Goal: Transaction & Acquisition: Book appointment/travel/reservation

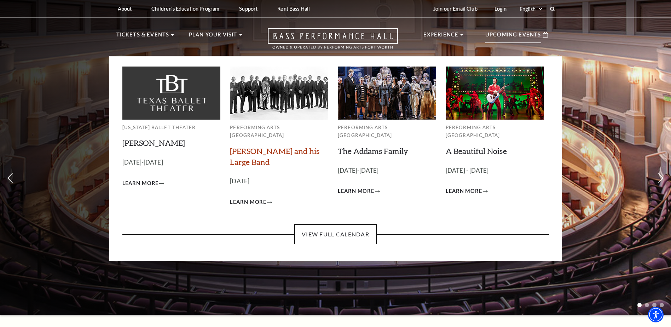
click at [260, 146] on link "Lyle Lovett and his Large Band" at bounding box center [275, 156] width 90 height 21
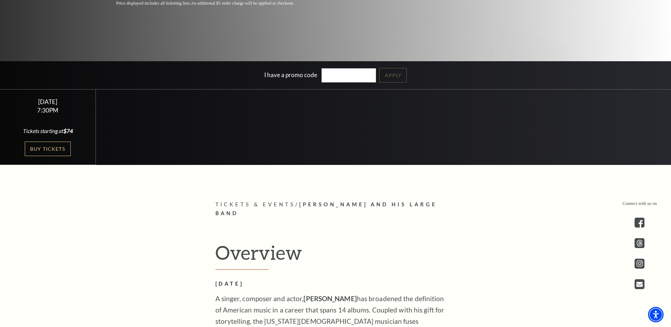
scroll to position [95, 0]
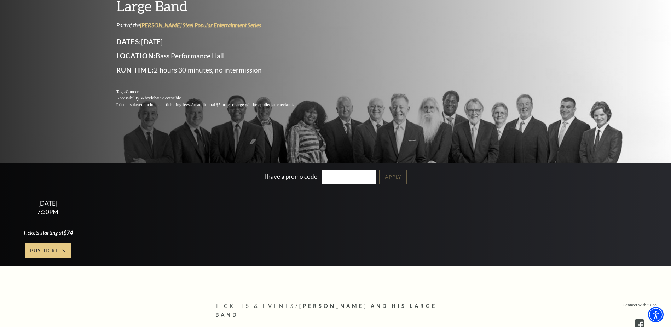
click at [62, 247] on link "Buy Tickets" at bounding box center [48, 250] width 46 height 15
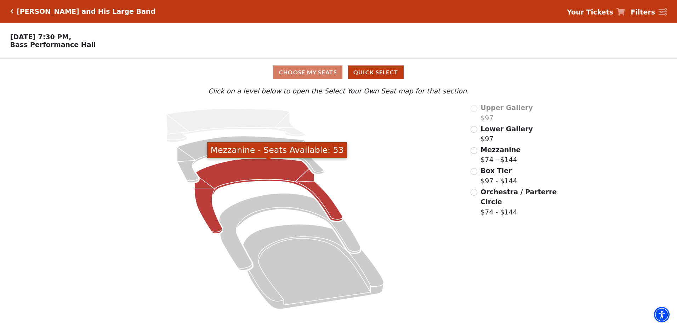
click at [273, 168] on icon "Mezzanine - Seats Available: 53" at bounding box center [268, 195] width 148 height 75
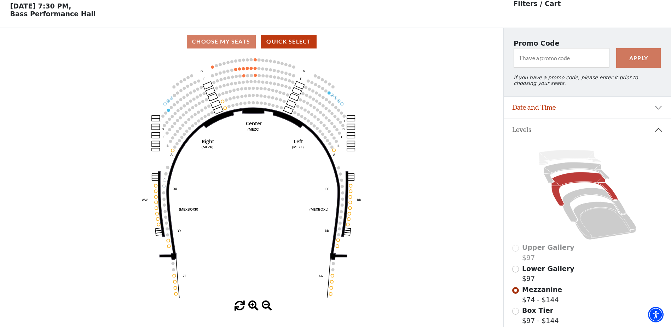
scroll to position [33, 0]
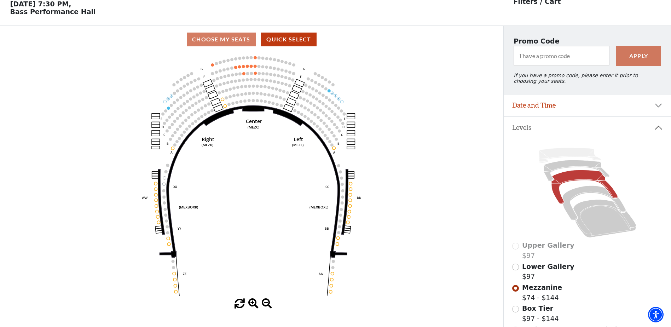
click at [235, 69] on use "Seat Selected" at bounding box center [236, 67] width 4 height 4
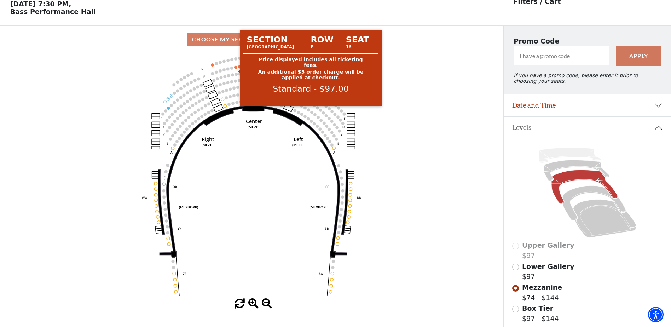
click at [236, 69] on circle at bounding box center [235, 67] width 3 height 3
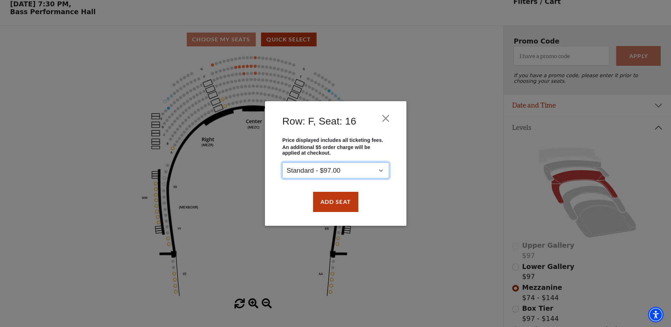
click at [378, 172] on select "Standard - $97.00" at bounding box center [335, 171] width 107 height 16
click at [347, 207] on button "Add Seat" at bounding box center [335, 202] width 45 height 20
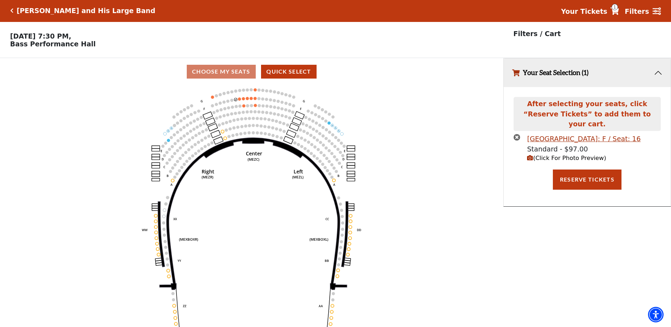
scroll to position [0, 0]
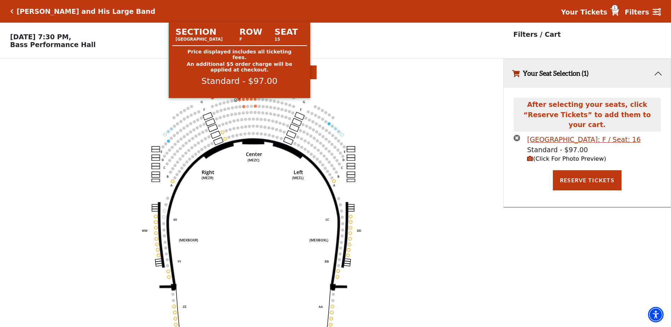
click at [240, 101] on circle at bounding box center [239, 99] width 3 height 3
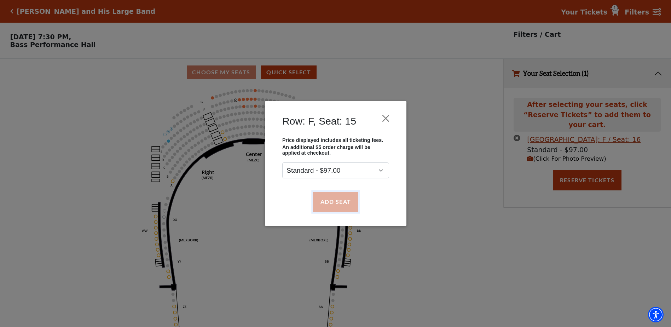
click at [334, 206] on button "Add Seat" at bounding box center [335, 202] width 45 height 20
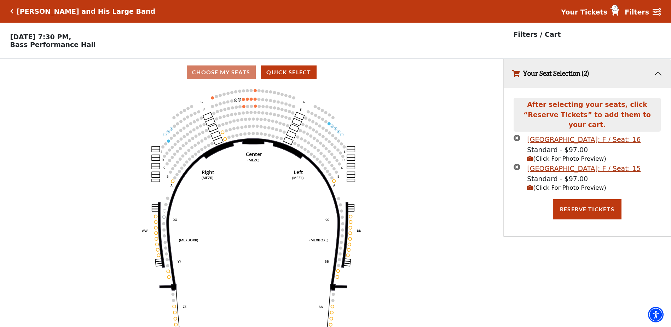
click at [243, 101] on circle at bounding box center [243, 99] width 3 height 3
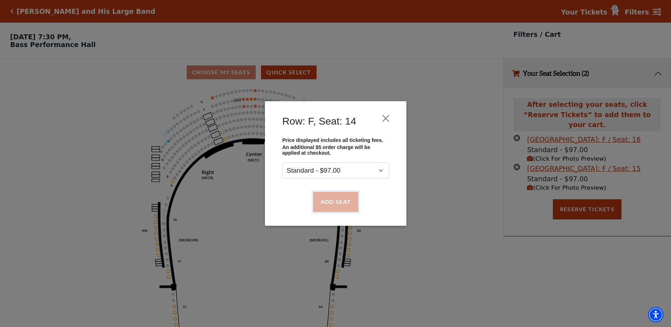
click at [329, 205] on button "Add Seat" at bounding box center [335, 202] width 45 height 20
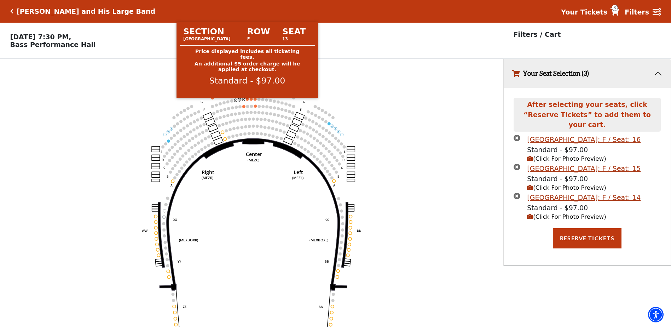
click at [248, 101] on circle at bounding box center [247, 99] width 3 height 3
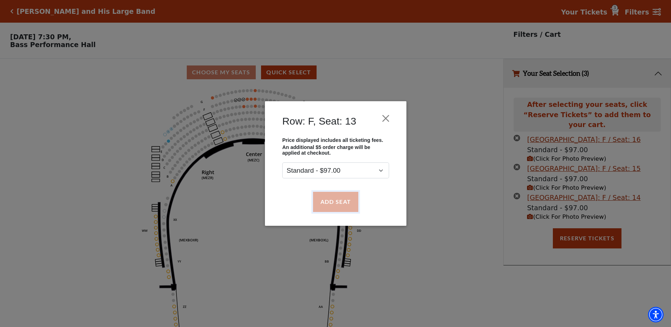
click at [331, 206] on button "Add Seat" at bounding box center [335, 202] width 45 height 20
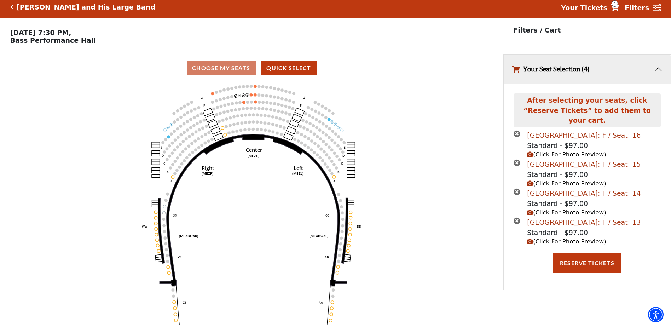
scroll to position [17, 0]
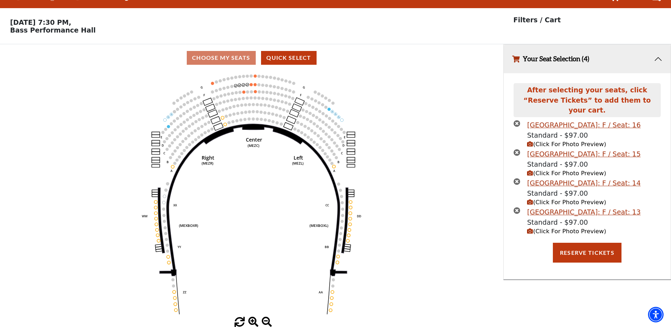
click at [571, 253] on div "After selecting your seats, click “Reserve Tickets” to add them to your cart. […" at bounding box center [587, 176] width 167 height 206
click at [572, 248] on button "Reserve Tickets" at bounding box center [587, 253] width 69 height 20
